Goal: Register for event/course

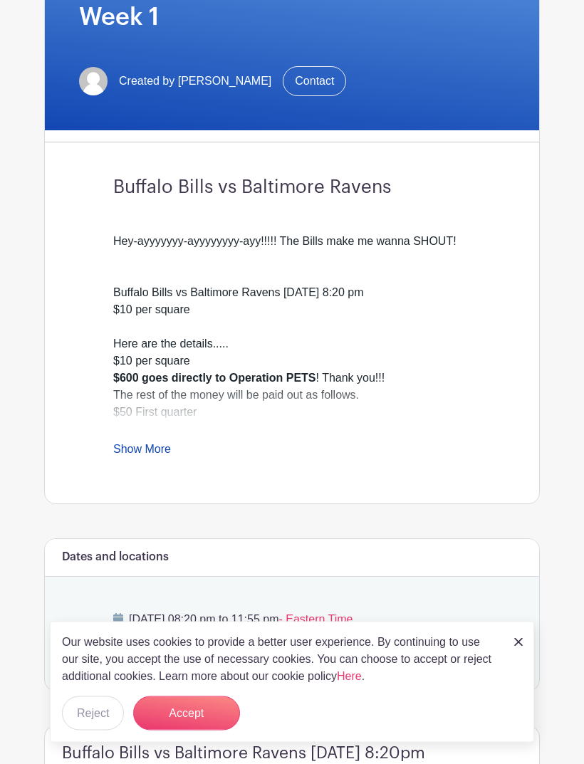
scroll to position [285, 0]
click at [144, 458] on link "Show More" at bounding box center [142, 451] width 58 height 18
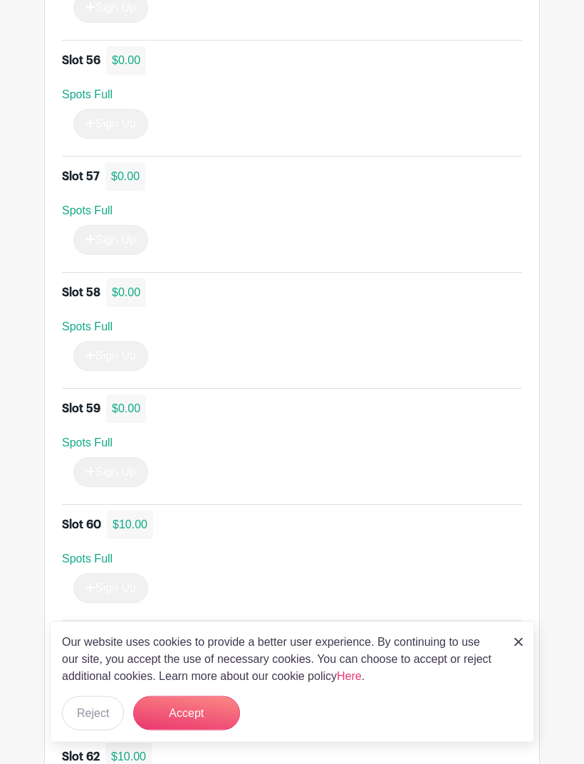
scroll to position [7512, 0]
click at [120, 603] on div "Sign Up" at bounding box center [105, 588] width 86 height 30
click at [98, 603] on div "Sign Up" at bounding box center [105, 588] width 86 height 30
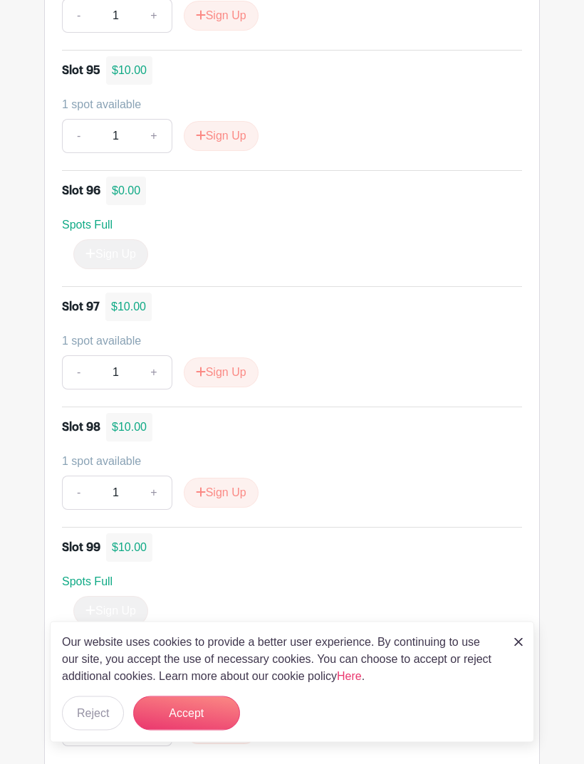
scroll to position [12131, 0]
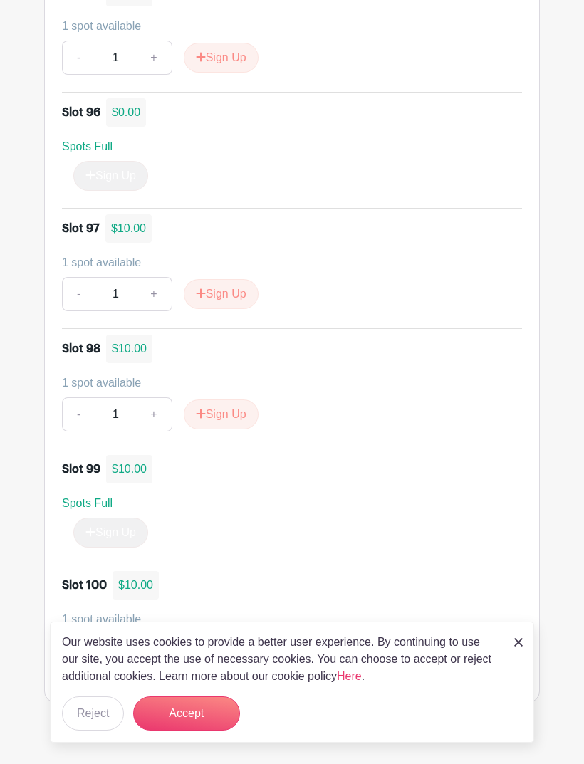
click at [203, 730] on button "Accept" at bounding box center [186, 713] width 107 height 34
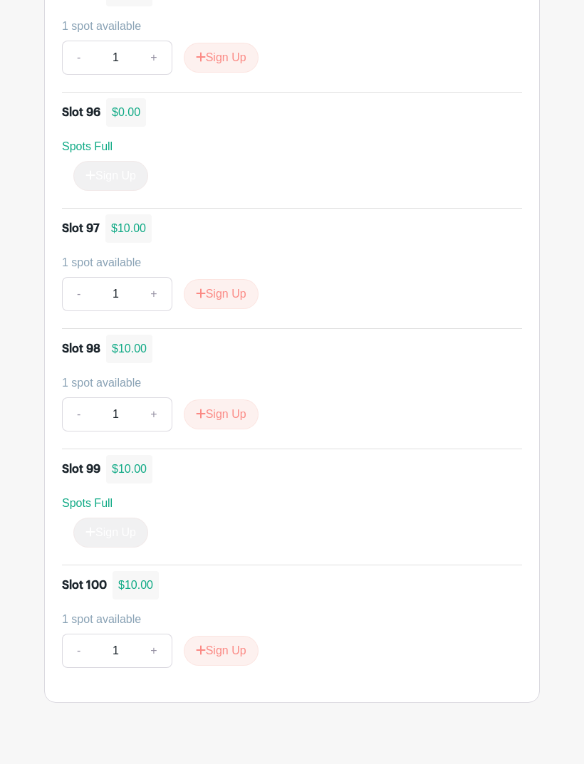
click at [243, 666] on button "Sign Up" at bounding box center [221, 651] width 75 height 30
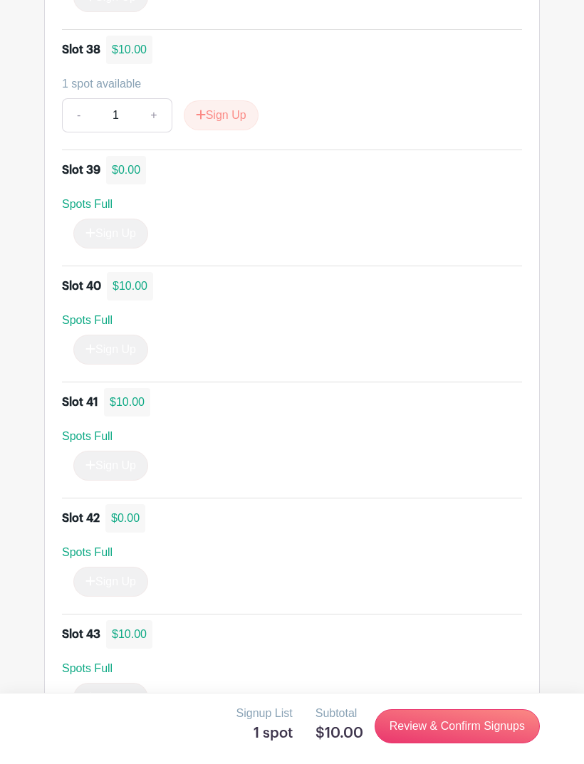
scroll to position [5219, 0]
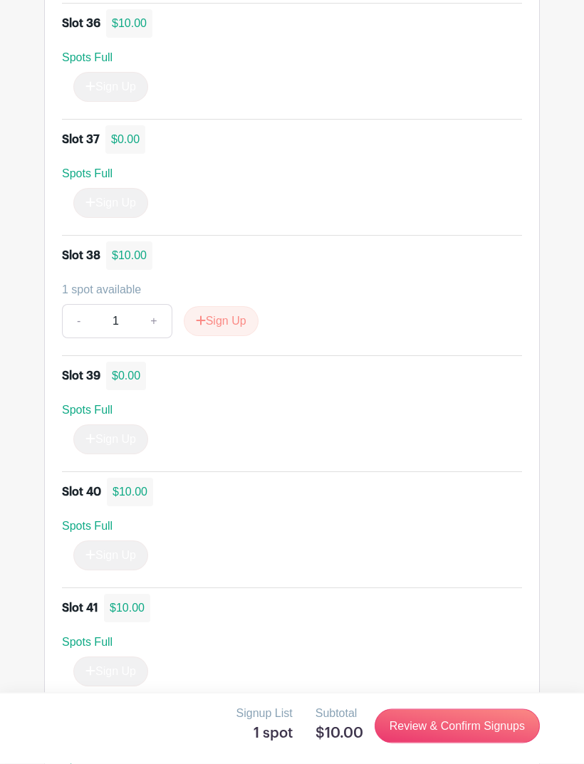
click at [219, 337] on button "Sign Up" at bounding box center [221, 322] width 75 height 30
click at [471, 729] on link "Review & Confirm Signups" at bounding box center [456, 726] width 165 height 34
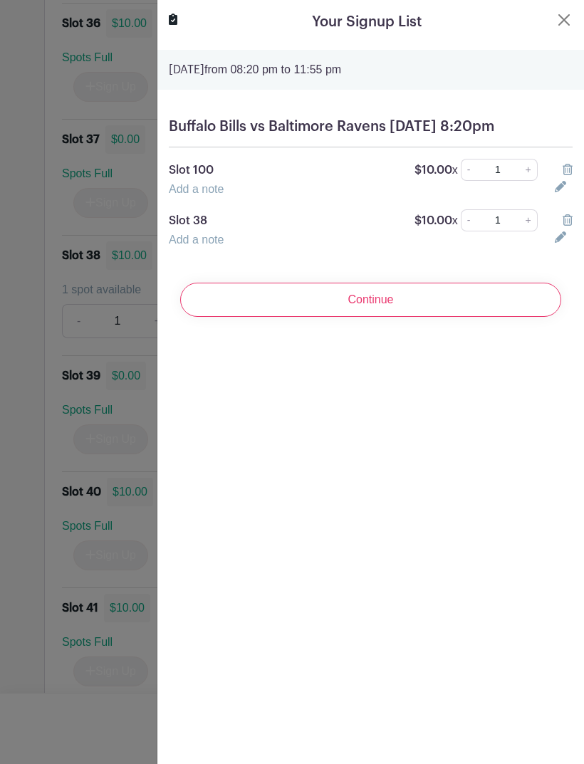
click at [377, 317] on input "Continue" at bounding box center [370, 300] width 381 height 34
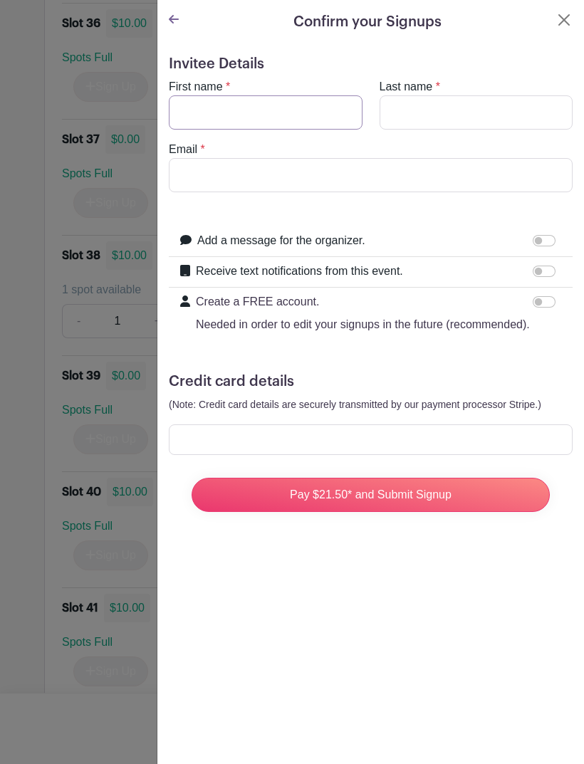
click at [287, 117] on input "First name" at bounding box center [266, 112] width 194 height 34
type input "[PERSON_NAME]"
click at [475, 115] on input "Last name" at bounding box center [476, 112] width 194 height 34
type input "R"
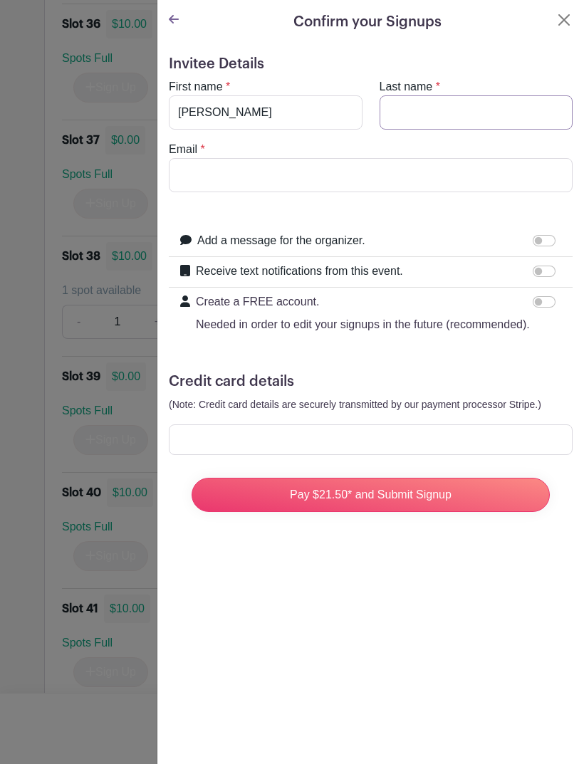
type input "Roman"
type input "sun"
type input "[EMAIL_ADDRESS][DOMAIN_NAME]"
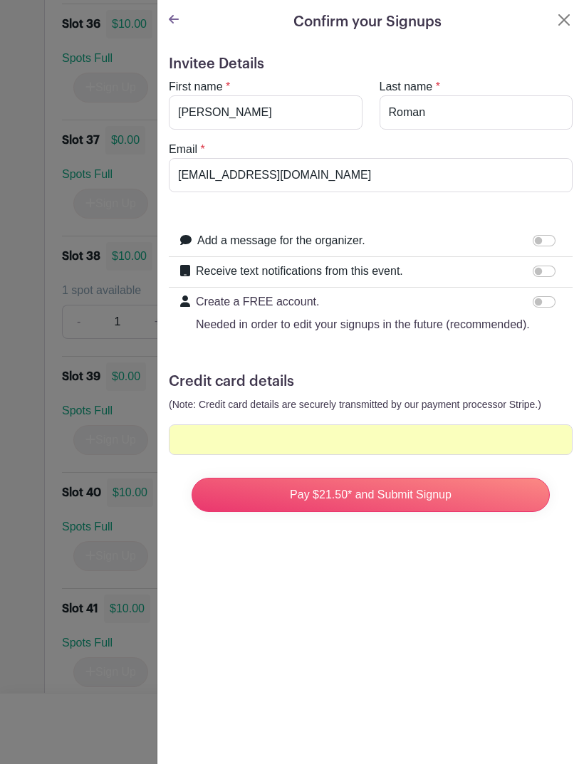
click at [379, 494] on input "Pay $21.50* and Submit Signup" at bounding box center [370, 495] width 358 height 34
click at [455, 496] on input "Pay $21.50* and Submit Signup" at bounding box center [370, 495] width 358 height 34
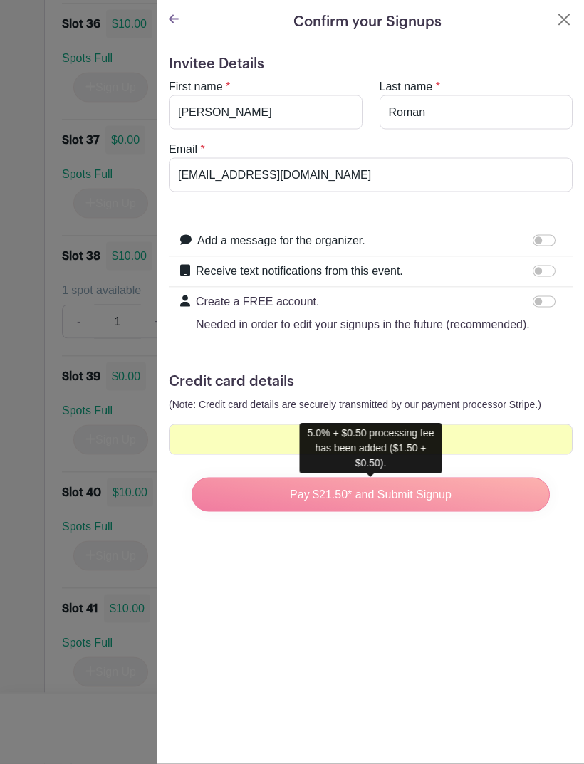
scroll to position [5220, 0]
click at [476, 490] on div "Pay $21.50* and Submit Signup" at bounding box center [370, 494] width 381 height 57
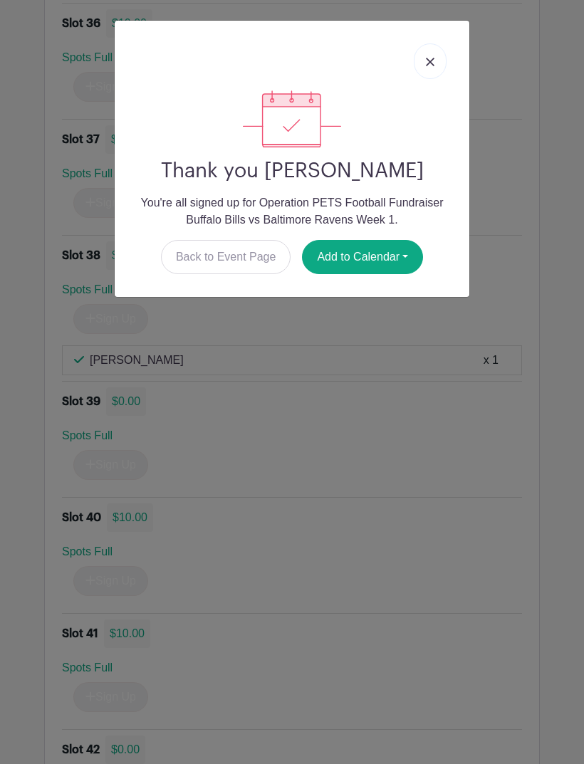
click at [428, 41] on div at bounding box center [292, 61] width 332 height 58
click at [432, 58] on img at bounding box center [430, 62] width 9 height 9
